Goal: Task Accomplishment & Management: Manage account settings

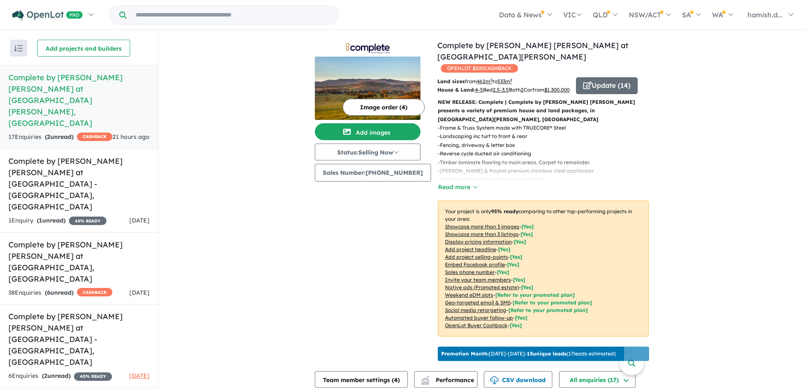
click at [358, 92] on img at bounding box center [368, 88] width 106 height 63
click at [367, 105] on button "Image order ( 4 )" at bounding box center [384, 107] width 82 height 17
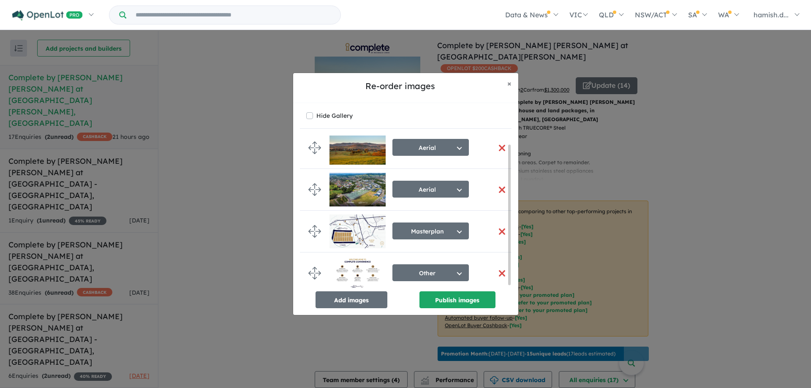
scroll to position [11, 0]
click at [345, 302] on button "Add images" at bounding box center [352, 300] width 72 height 17
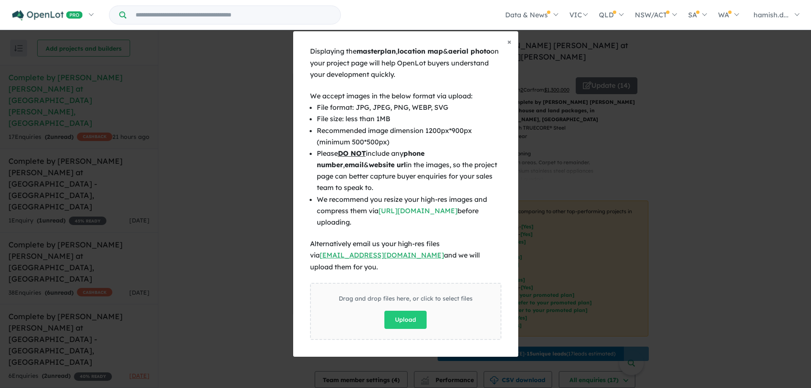
scroll to position [10, 0]
click at [409, 311] on button "Upload" at bounding box center [406, 320] width 42 height 18
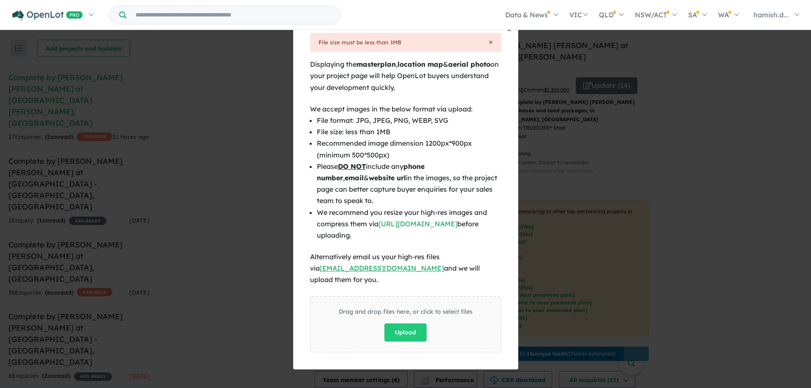
click at [508, 33] on span "×" at bounding box center [510, 29] width 4 height 10
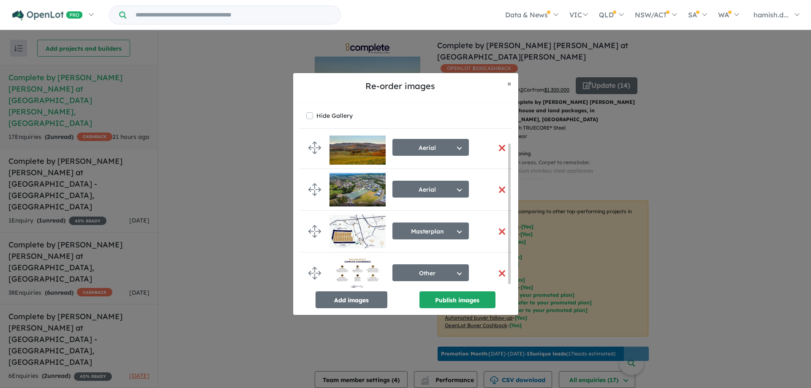
scroll to position [8, 0]
click at [359, 300] on button "Add images" at bounding box center [352, 300] width 72 height 17
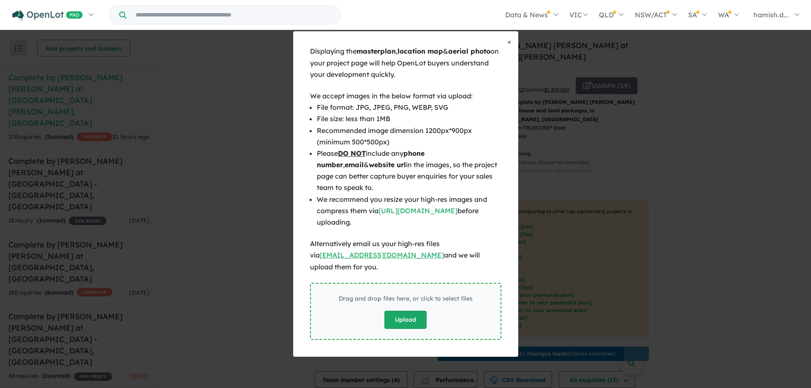
click at [404, 315] on button "Upload" at bounding box center [406, 320] width 42 height 18
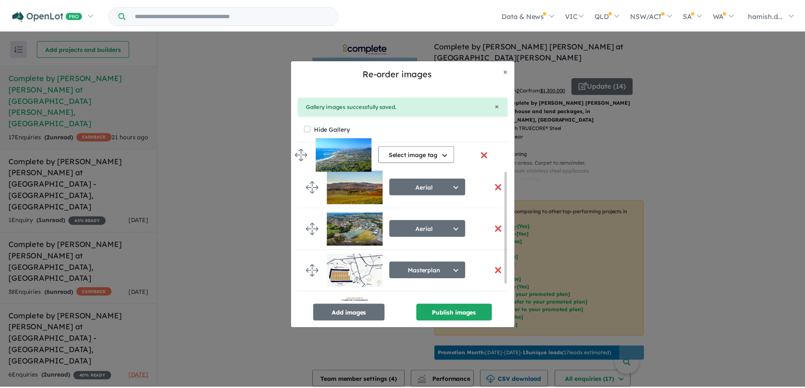
scroll to position [0, 0]
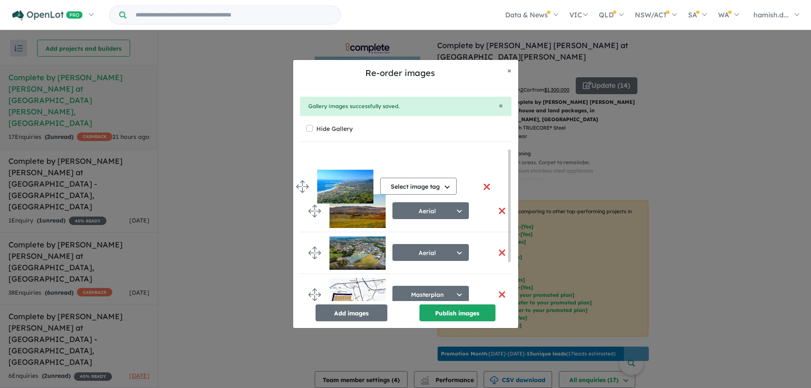
drag, startPoint x: 316, startPoint y: 278, endPoint x: 304, endPoint y: 181, distance: 97.5
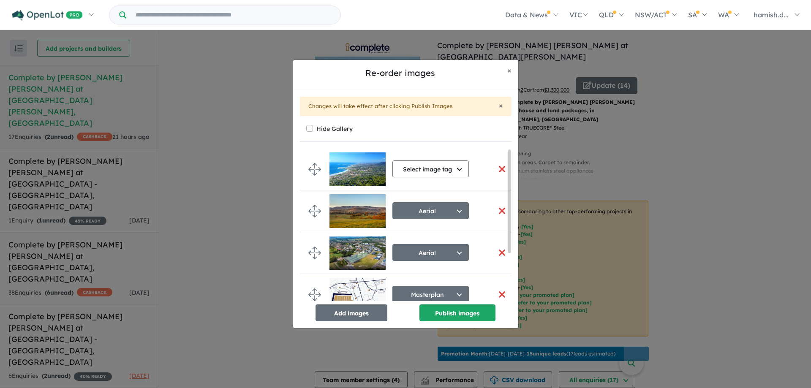
click at [501, 208] on button "button" at bounding box center [503, 211] width 18 height 18
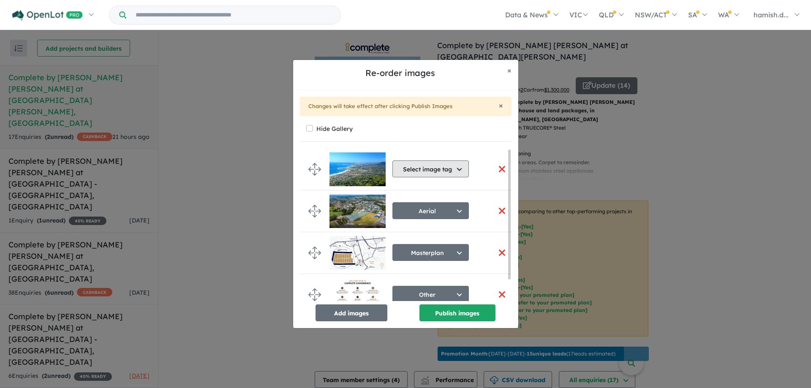
click at [446, 176] on button "Select image tag" at bounding box center [431, 169] width 76 height 17
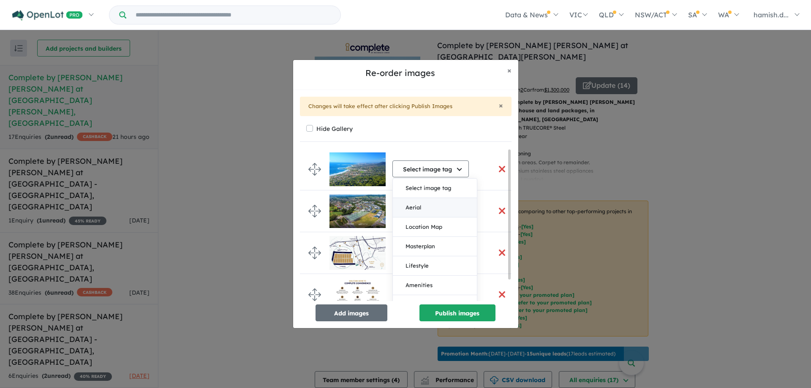
click at [428, 205] on button "Aerial" at bounding box center [435, 207] width 84 height 19
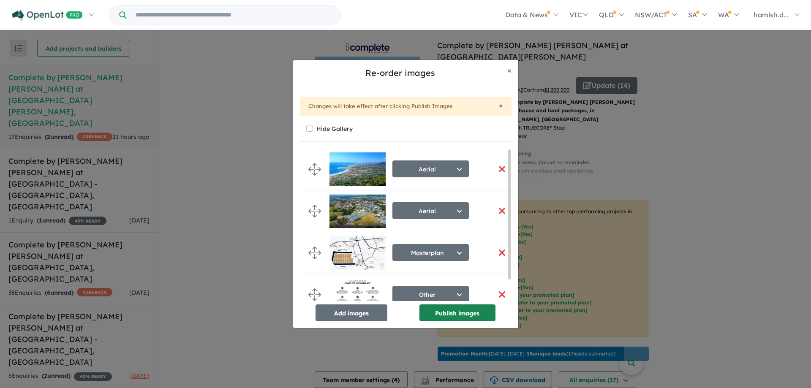
click at [452, 311] on button "Publish images" at bounding box center [458, 313] width 76 height 17
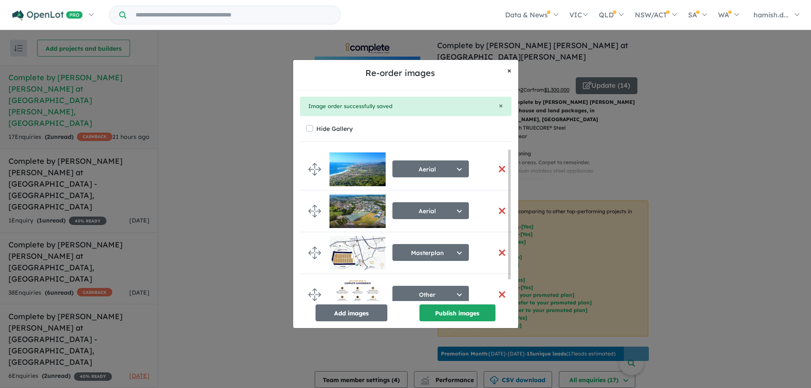
click at [513, 73] on button "× Close" at bounding box center [510, 70] width 18 height 21
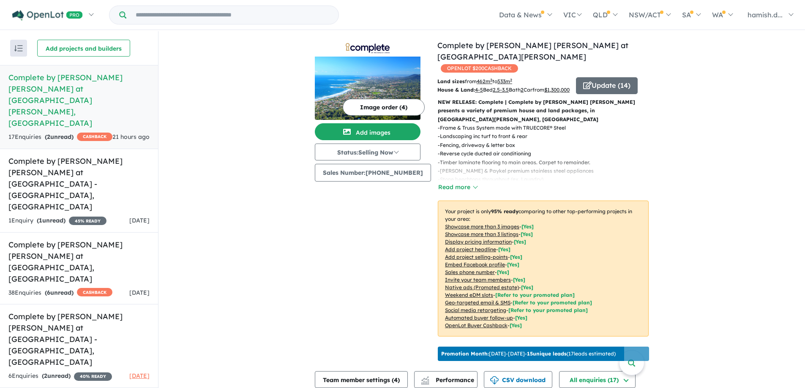
click at [52, 156] on h5 "Complete by [PERSON_NAME] [PERSON_NAME] at [GEOGRAPHIC_DATA] - [GEOGRAPHIC_DATA…" at bounding box center [78, 184] width 141 height 57
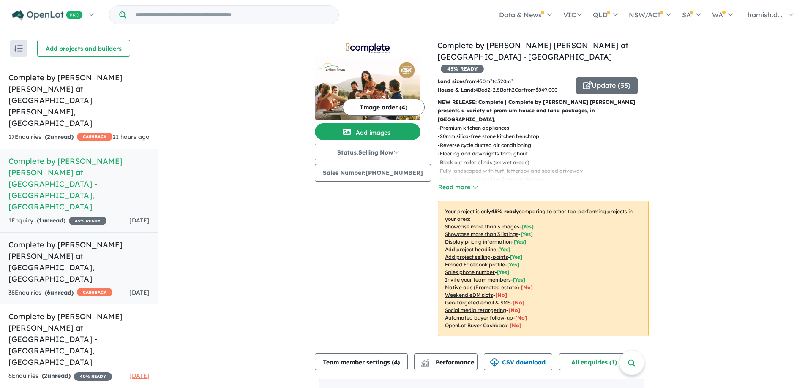
click at [70, 239] on h5 "Complete by [PERSON_NAME] [PERSON_NAME] at [GEOGRAPHIC_DATA] , [GEOGRAPHIC_DATA]" at bounding box center [78, 262] width 141 height 46
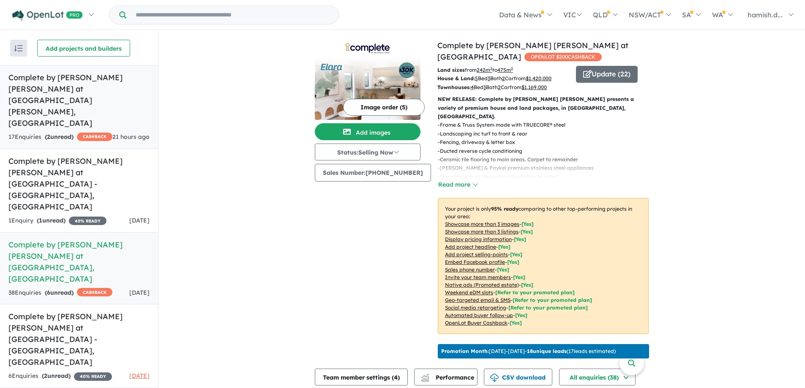
click at [91, 91] on h5 "Complete by [PERSON_NAME] [PERSON_NAME] at [GEOGRAPHIC_DATA][PERSON_NAME] , [GE…" at bounding box center [78, 100] width 141 height 57
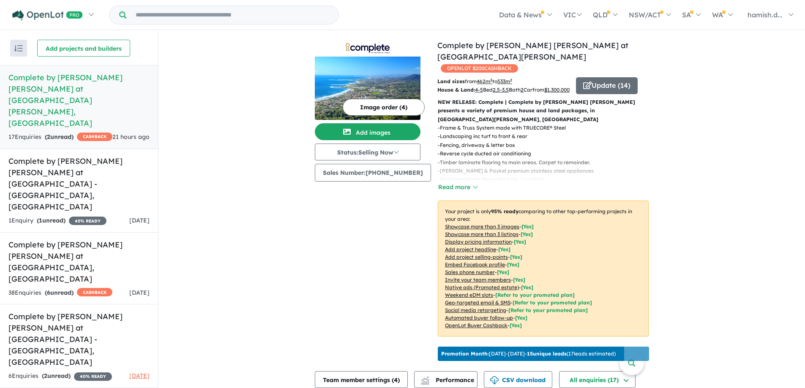
click at [386, 107] on button "Image order ( 4 )" at bounding box center [384, 107] width 82 height 17
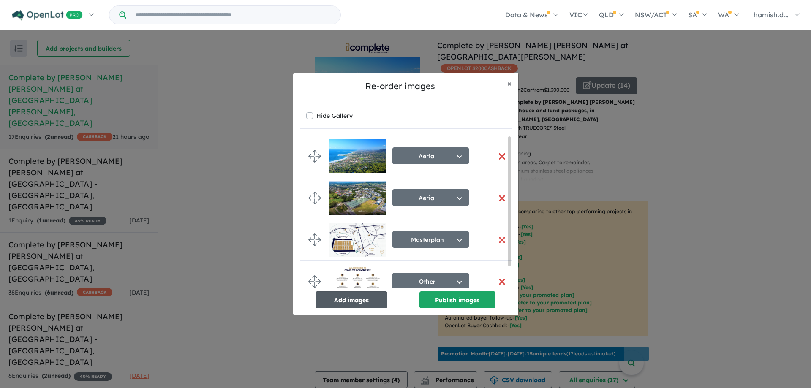
click at [349, 306] on button "Add images" at bounding box center [352, 300] width 72 height 17
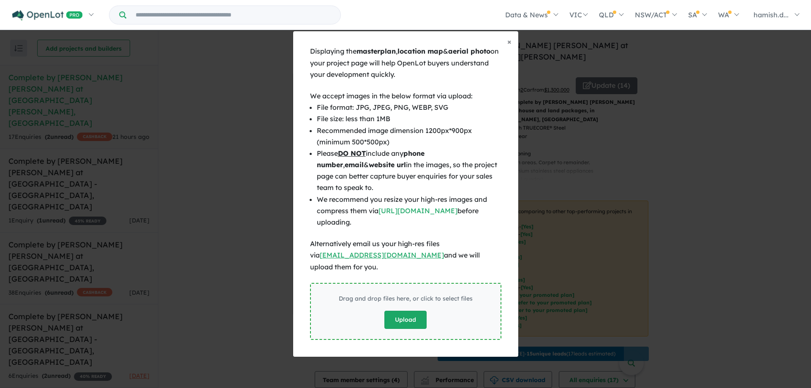
click at [409, 311] on button "Upload" at bounding box center [406, 320] width 42 height 18
click at [513, 48] on button "× Close" at bounding box center [510, 41] width 18 height 21
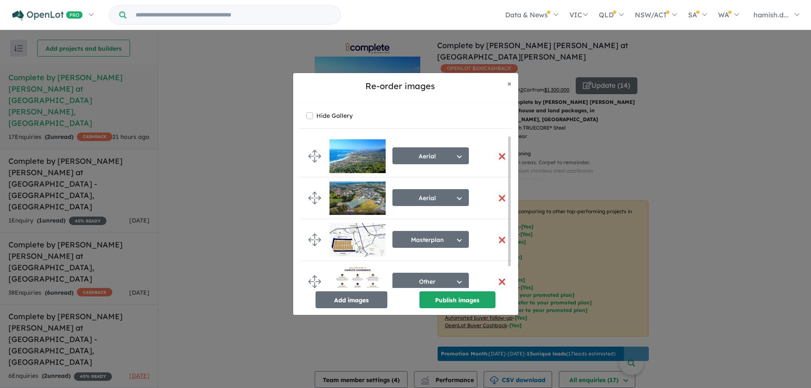
drag, startPoint x: 233, startPoint y: 135, endPoint x: 412, endPoint y: 118, distance: 179.6
click at [235, 134] on div "Re-order images × Close Hide Gallery Aerial Select image tag Aerial Location Ma…" at bounding box center [405, 194] width 811 height 388
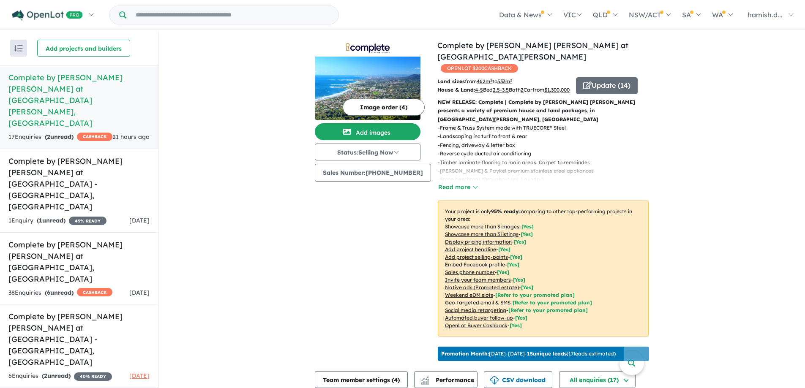
click at [94, 156] on h5 "Complete by [PERSON_NAME] [PERSON_NAME] at [GEOGRAPHIC_DATA] - [GEOGRAPHIC_DATA…" at bounding box center [78, 184] width 141 height 57
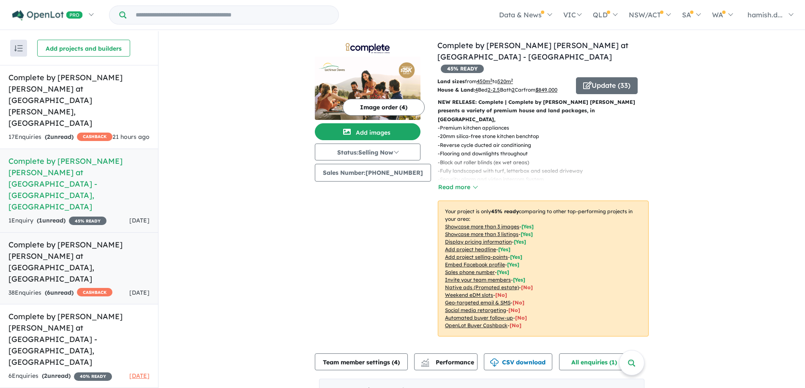
click at [89, 239] on h5 "Complete by [PERSON_NAME] [PERSON_NAME] at [GEOGRAPHIC_DATA] , [GEOGRAPHIC_DATA]" at bounding box center [78, 262] width 141 height 46
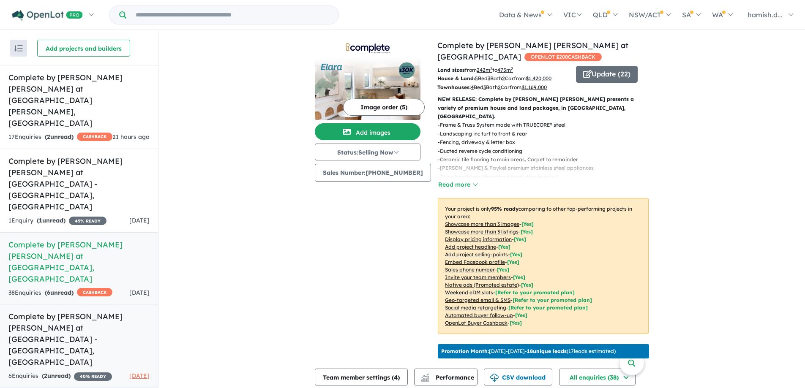
click at [92, 311] on h5 "Complete by [PERSON_NAME] [PERSON_NAME] at [GEOGRAPHIC_DATA][PERSON_NAME] , [GE…" at bounding box center [78, 339] width 141 height 57
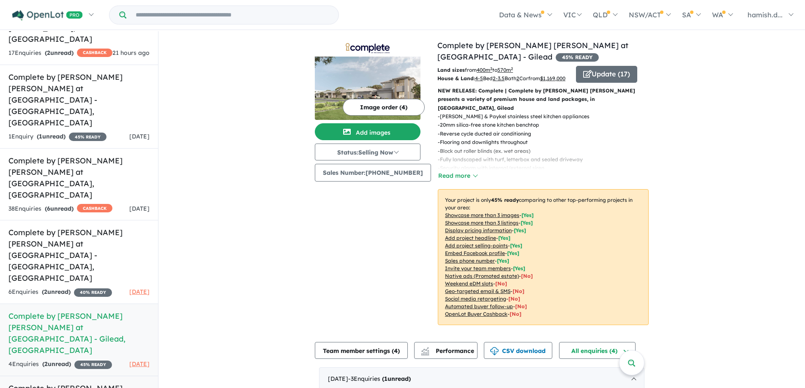
scroll to position [85, 0]
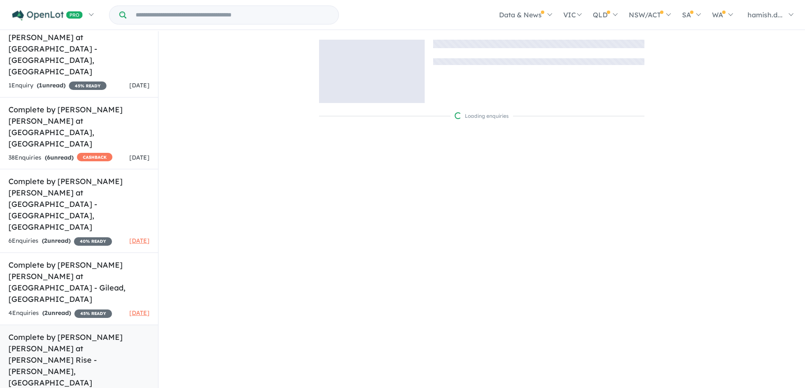
scroll to position [169, 0]
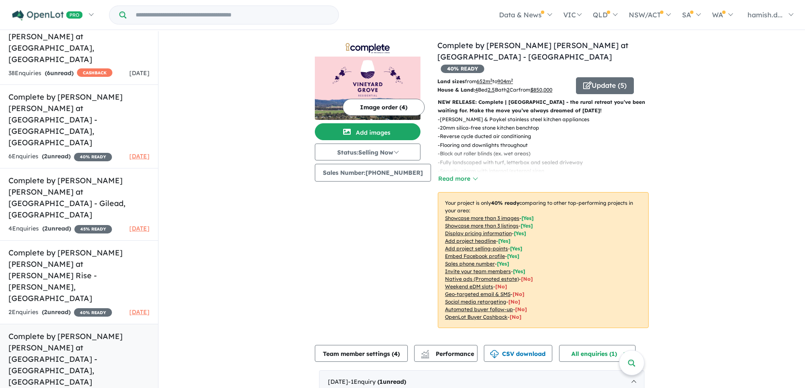
scroll to position [254, 0]
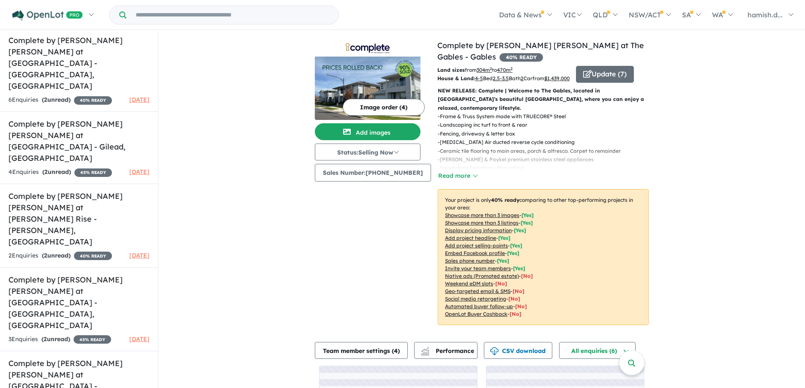
scroll to position [338, 0]
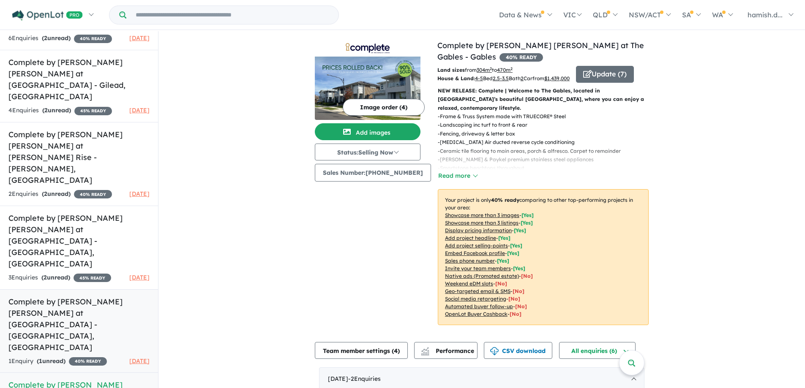
click at [59, 296] on h5 "Complete by [PERSON_NAME] [PERSON_NAME] at [GEOGRAPHIC_DATA] - [GEOGRAPHIC_DATA…" at bounding box center [78, 324] width 141 height 57
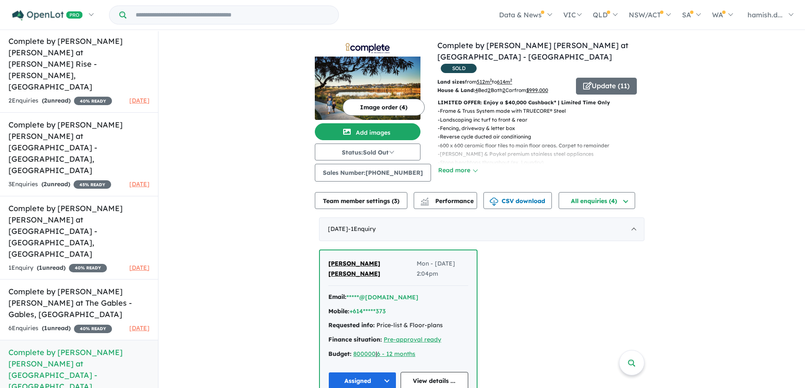
scroll to position [439, 0]
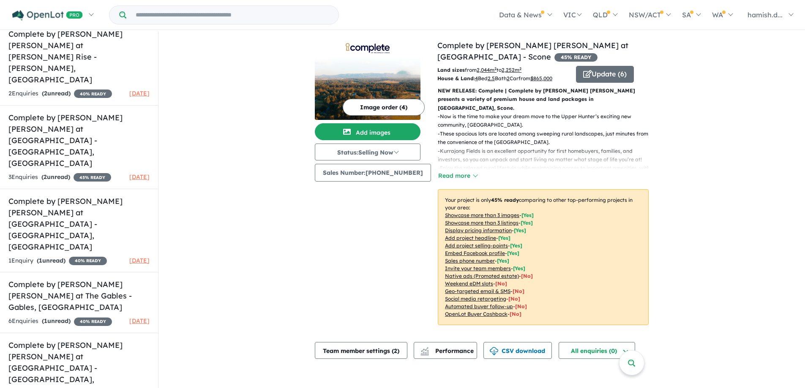
click at [254, 187] on div "View 13 projects in your account Complete by [PERSON_NAME] [PERSON_NAME] at [GE…" at bounding box center [481, 198] width 647 height 335
click at [252, 126] on div "View 13 projects in your account Complete by [PERSON_NAME] [PERSON_NAME] at [GE…" at bounding box center [481, 198] width 647 height 335
